Goal: Information Seeking & Learning: Find contact information

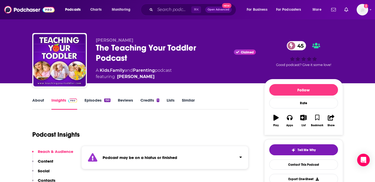
click at [90, 103] on link "Episodes 150" at bounding box center [98, 104] width 26 height 12
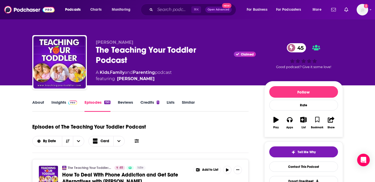
click at [41, 104] on link "About" at bounding box center [38, 106] width 12 height 12
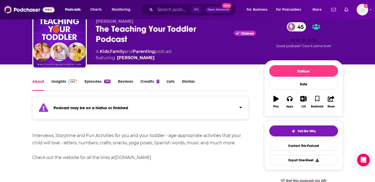
scroll to position [29, 0]
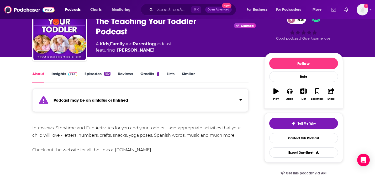
drag, startPoint x: 181, startPoint y: 151, endPoint x: 118, endPoint y: 151, distance: 63.5
click at [118, 151] on div "Interviews, Storytime and Fun Activities for you and your toddler - age-appropr…" at bounding box center [140, 139] width 217 height 29
copy link "[DOMAIN_NAME]"
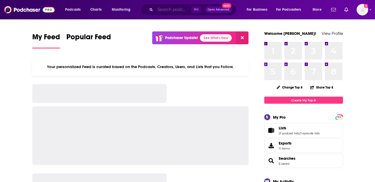
click at [160, 8] on input "Search podcasts, credits, & more..." at bounding box center [173, 10] width 36 height 8
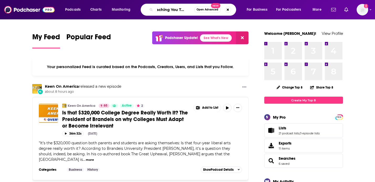
scroll to position [0, 7]
type input "Teaching You Toddles"
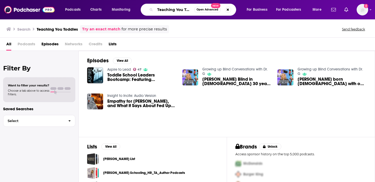
click at [172, 9] on input "Teaching You Toddles" at bounding box center [174, 10] width 39 height 8
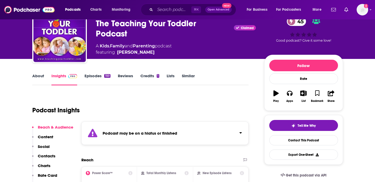
scroll to position [17, 0]
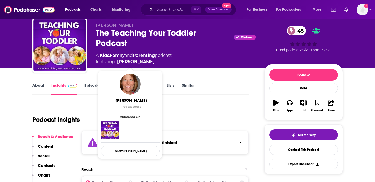
drag, startPoint x: 149, startPoint y: 61, endPoint x: 143, endPoint y: 61, distance: 6.3
click at [143, 61] on span "featuring Marijo Tinlin" at bounding box center [134, 62] width 76 height 6
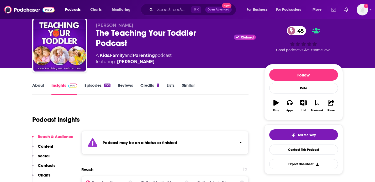
copy span "[PERSON_NAME]"
